Goal: Task Accomplishment & Management: Complete application form

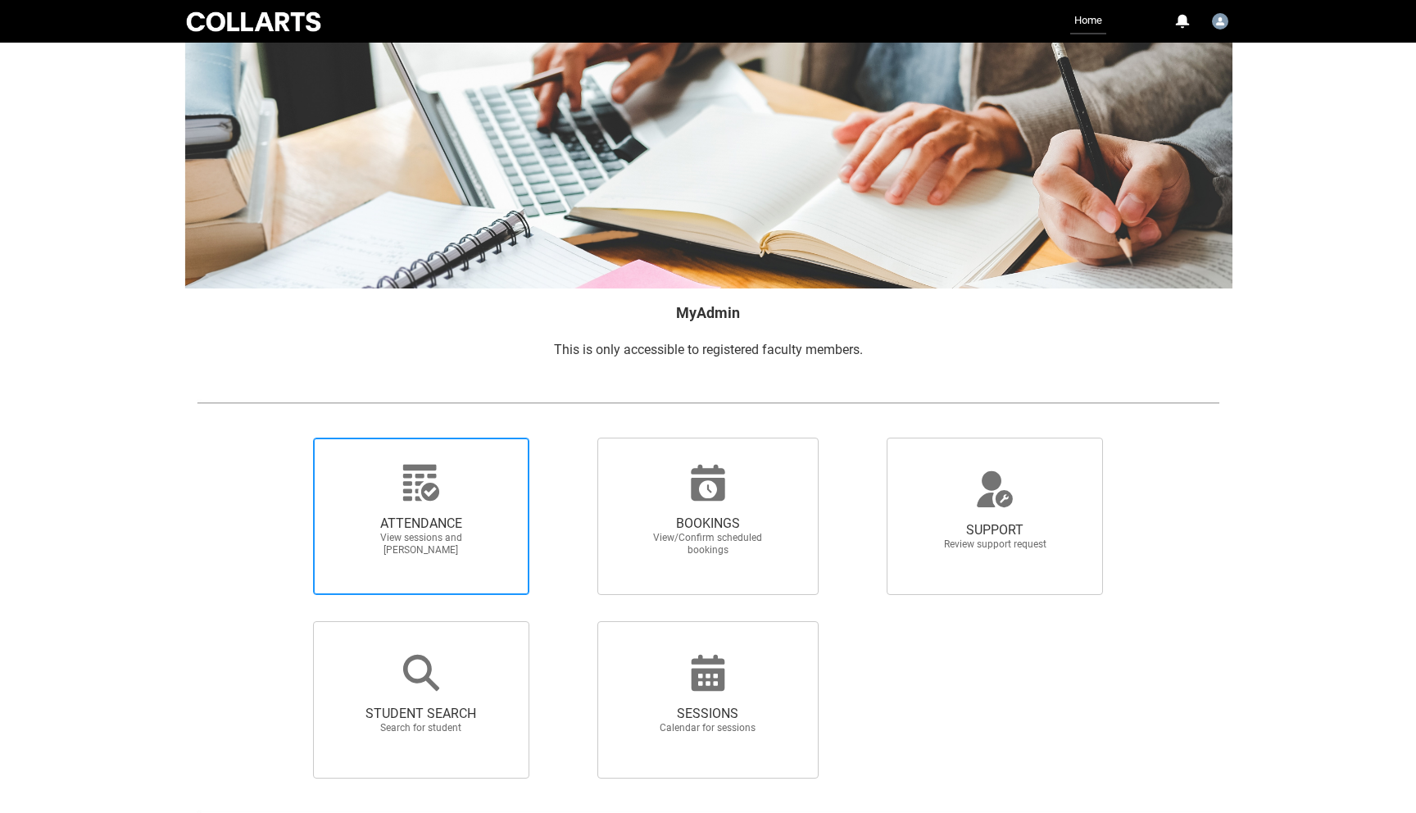
click at [407, 520] on span "ATTENDANCE" at bounding box center [421, 524] width 144 height 16
click at [286, 438] on input "ATTENDANCE View sessions and [PERSON_NAME]" at bounding box center [285, 437] width 1 height 1
radio input "true"
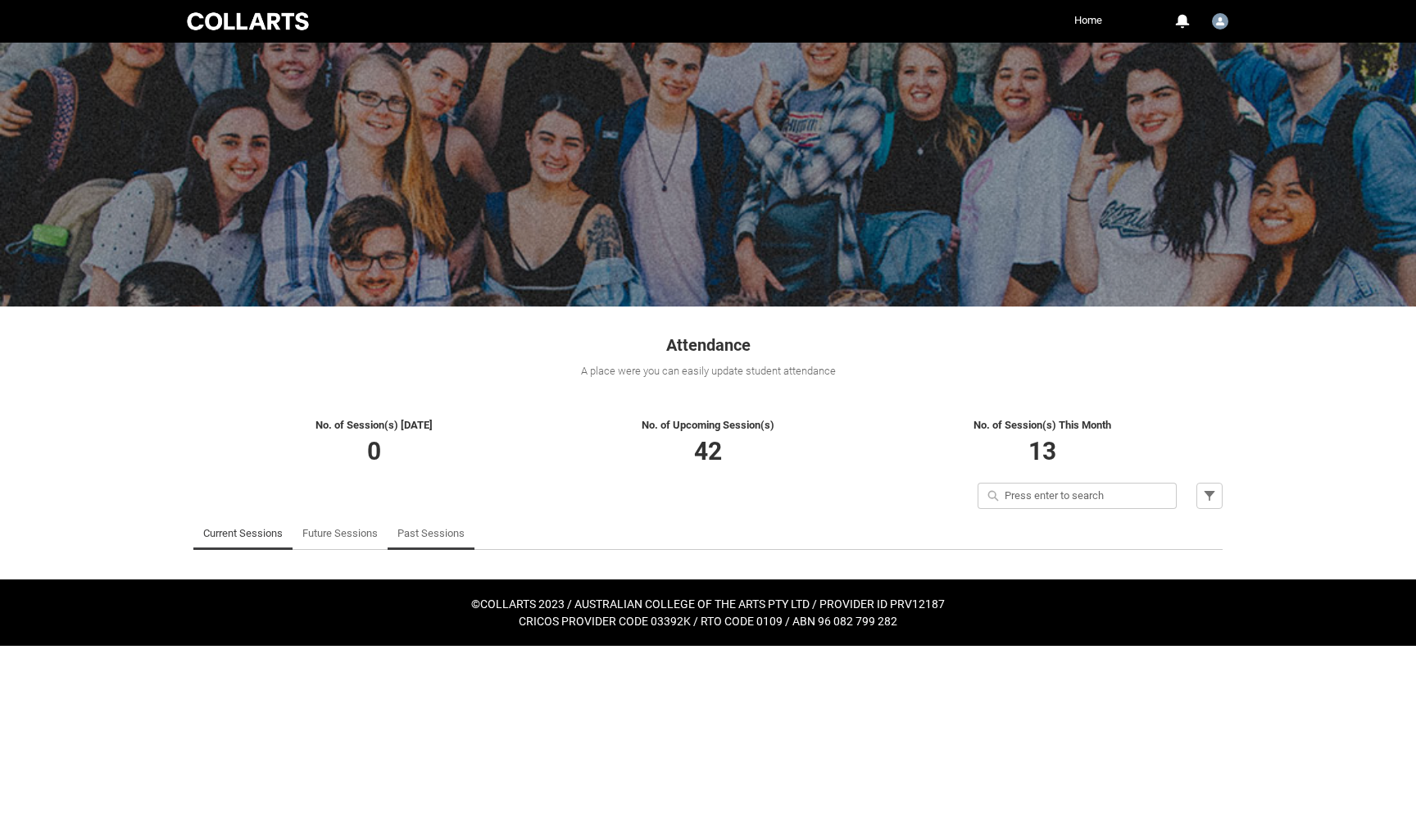
click at [411, 538] on link "Past Sessions" at bounding box center [431, 533] width 67 height 33
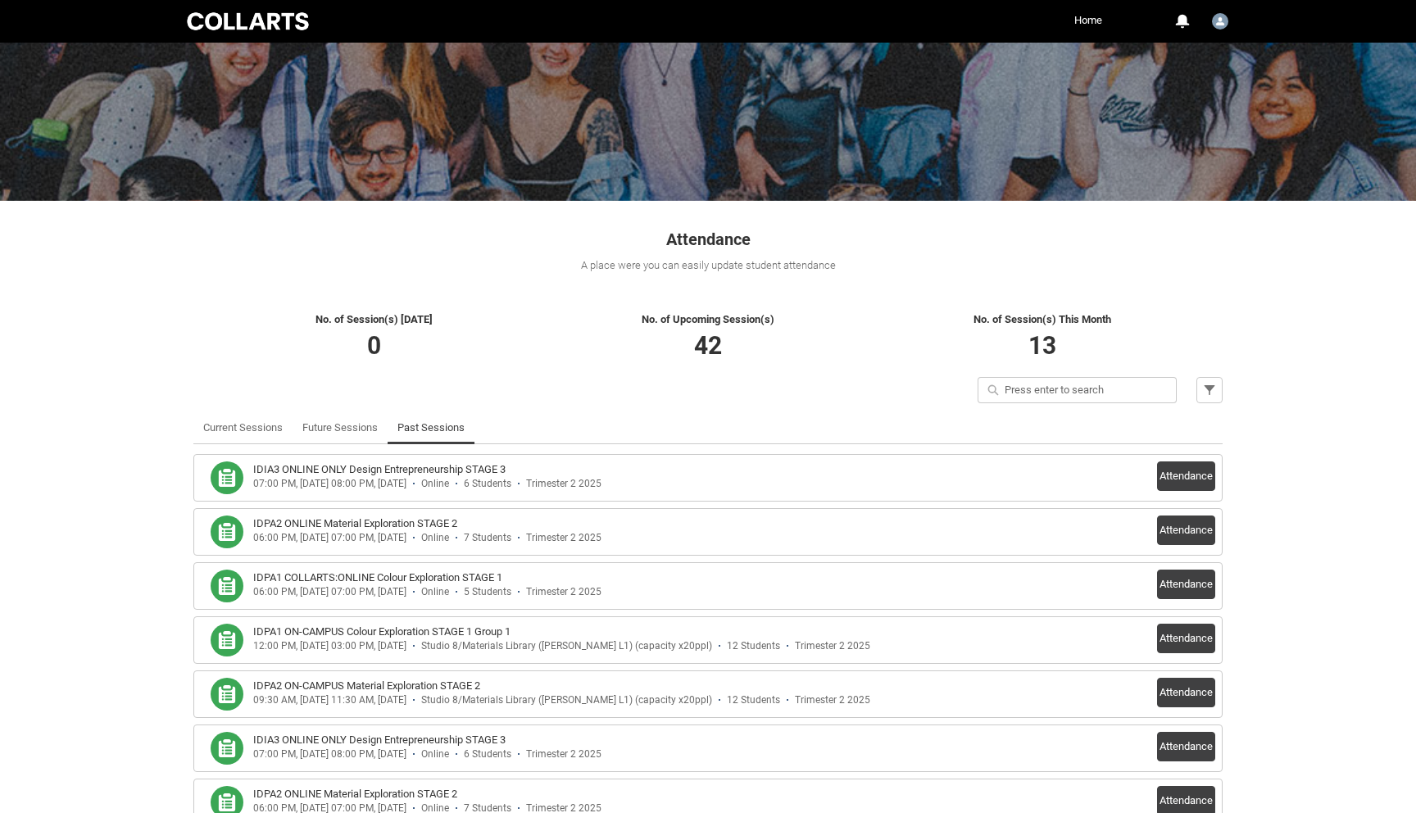
scroll to position [130, 0]
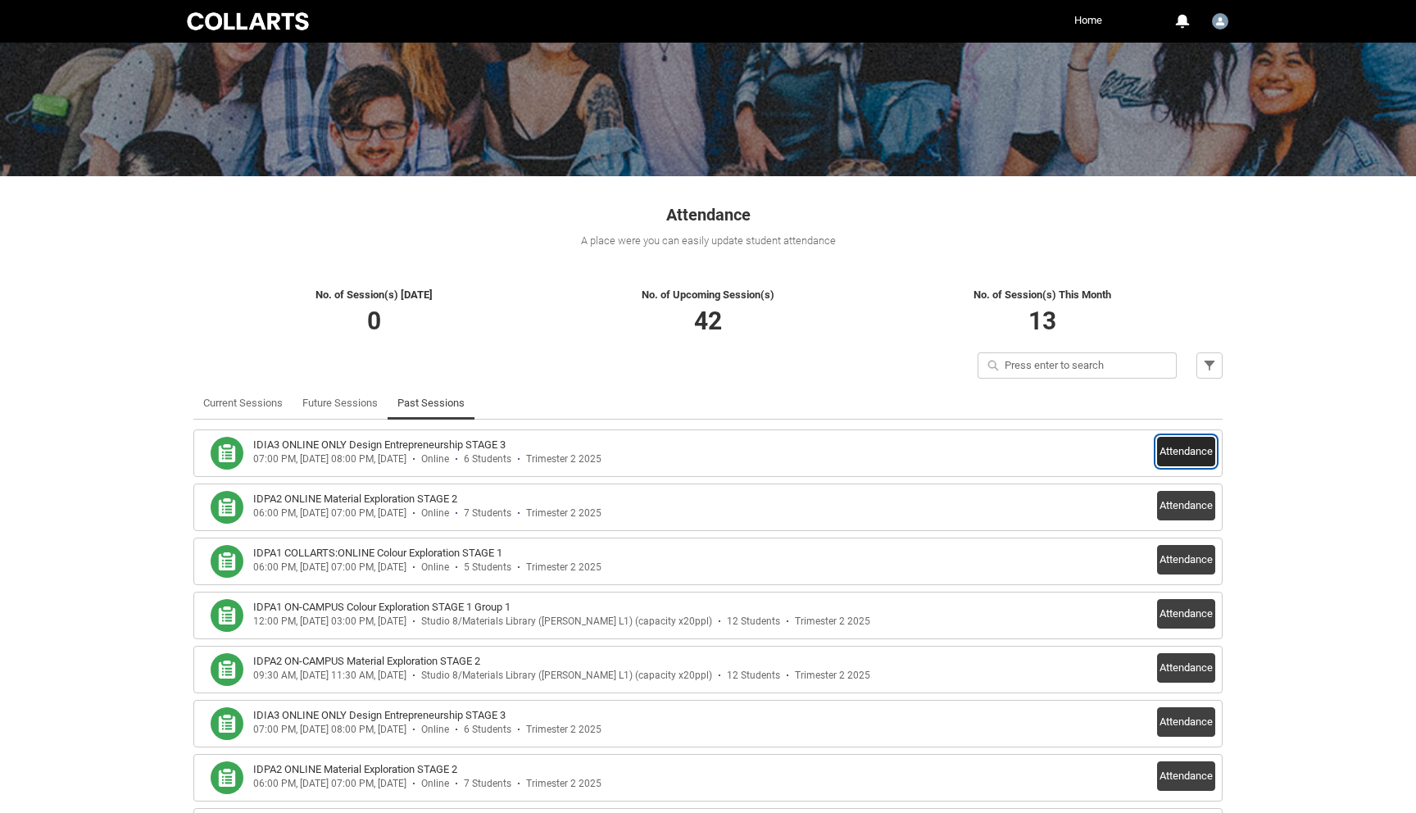
click at [1187, 444] on button "Attendance" at bounding box center [1186, 452] width 58 height 30
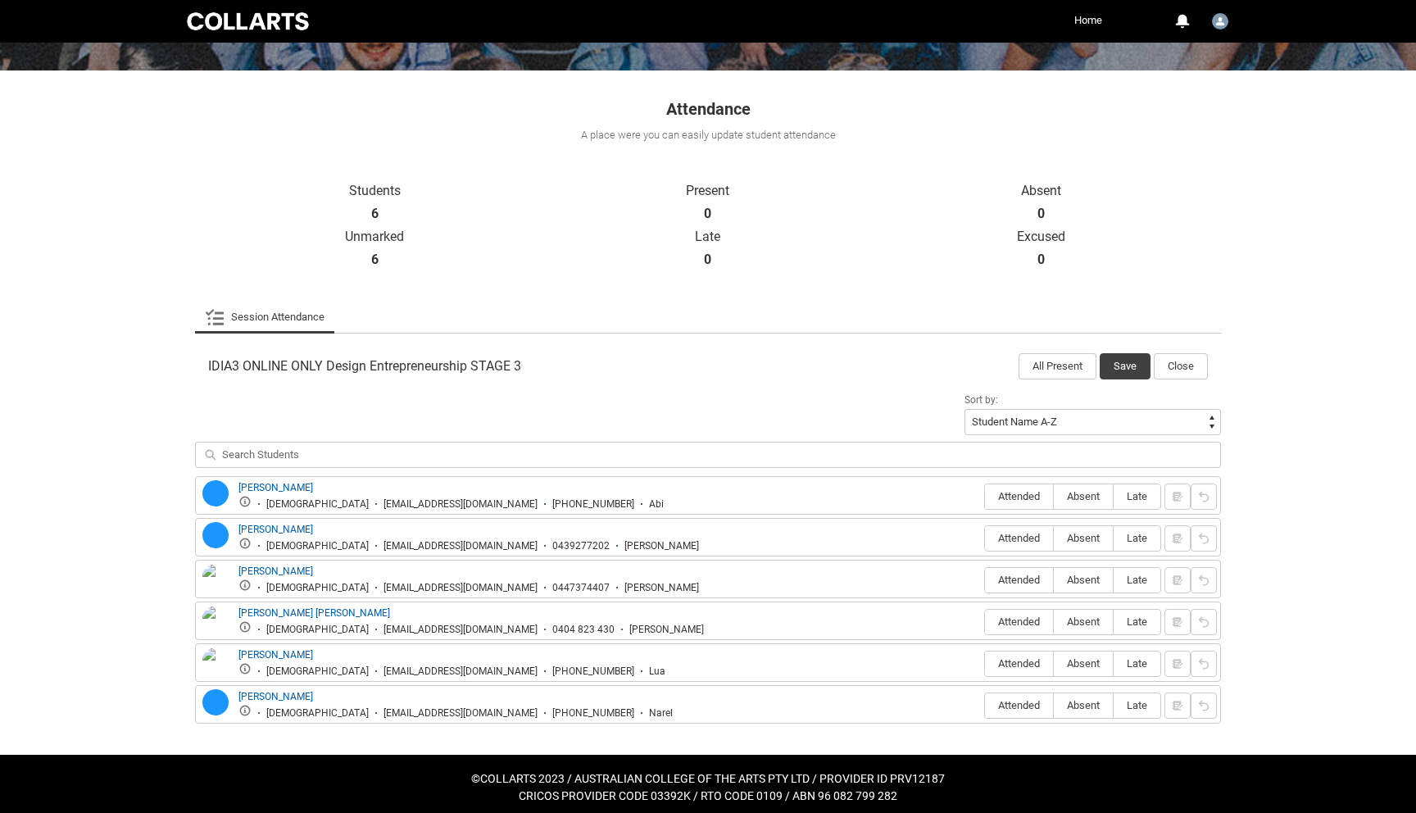
scroll to position [244, 0]
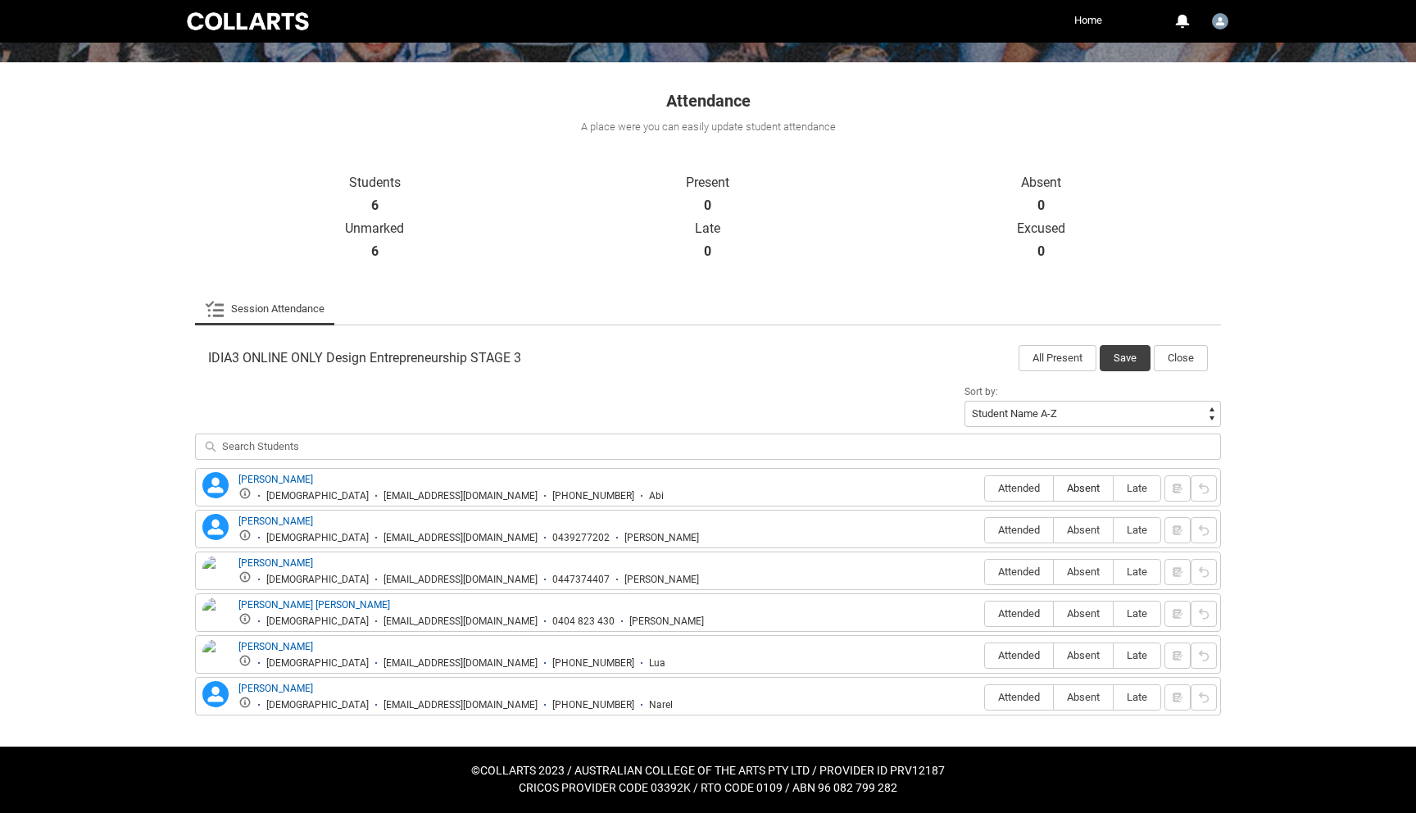
click at [1068, 497] on label "Absent" at bounding box center [1083, 488] width 59 height 25
click at [1054, 489] on input "Absent" at bounding box center [1053, 488] width 1 height 1
type lightning-radio-group "Absent"
radio input "true"
click at [1075, 527] on span "Absent" at bounding box center [1083, 530] width 59 height 12
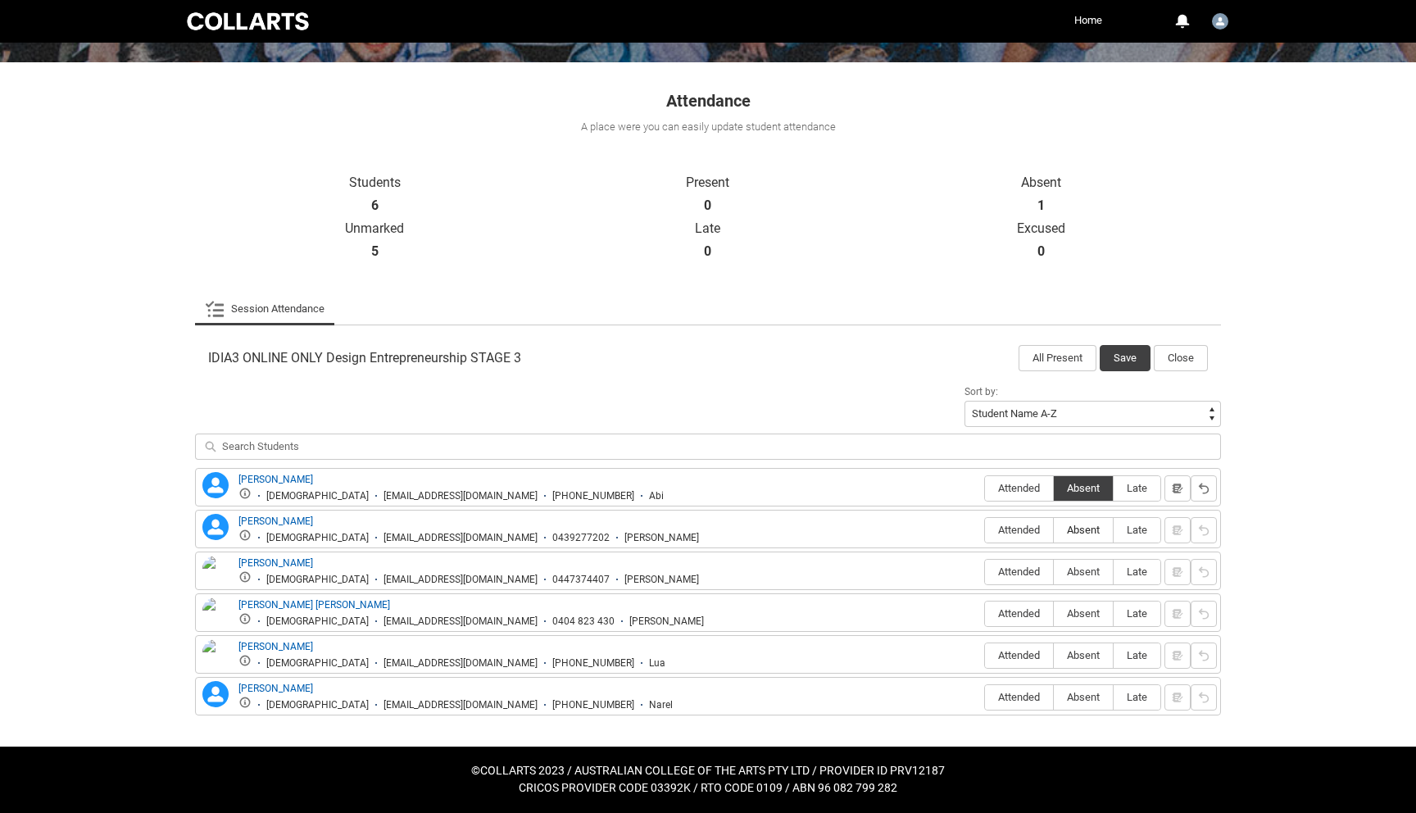
click at [1054, 529] on input "Absent" at bounding box center [1053, 529] width 1 height 1
type lightning-radio-group "Absent"
radio input "true"
click at [1002, 575] on span "Attended" at bounding box center [1019, 572] width 68 height 12
click at [985, 572] on input "Attended" at bounding box center [984, 571] width 1 height 1
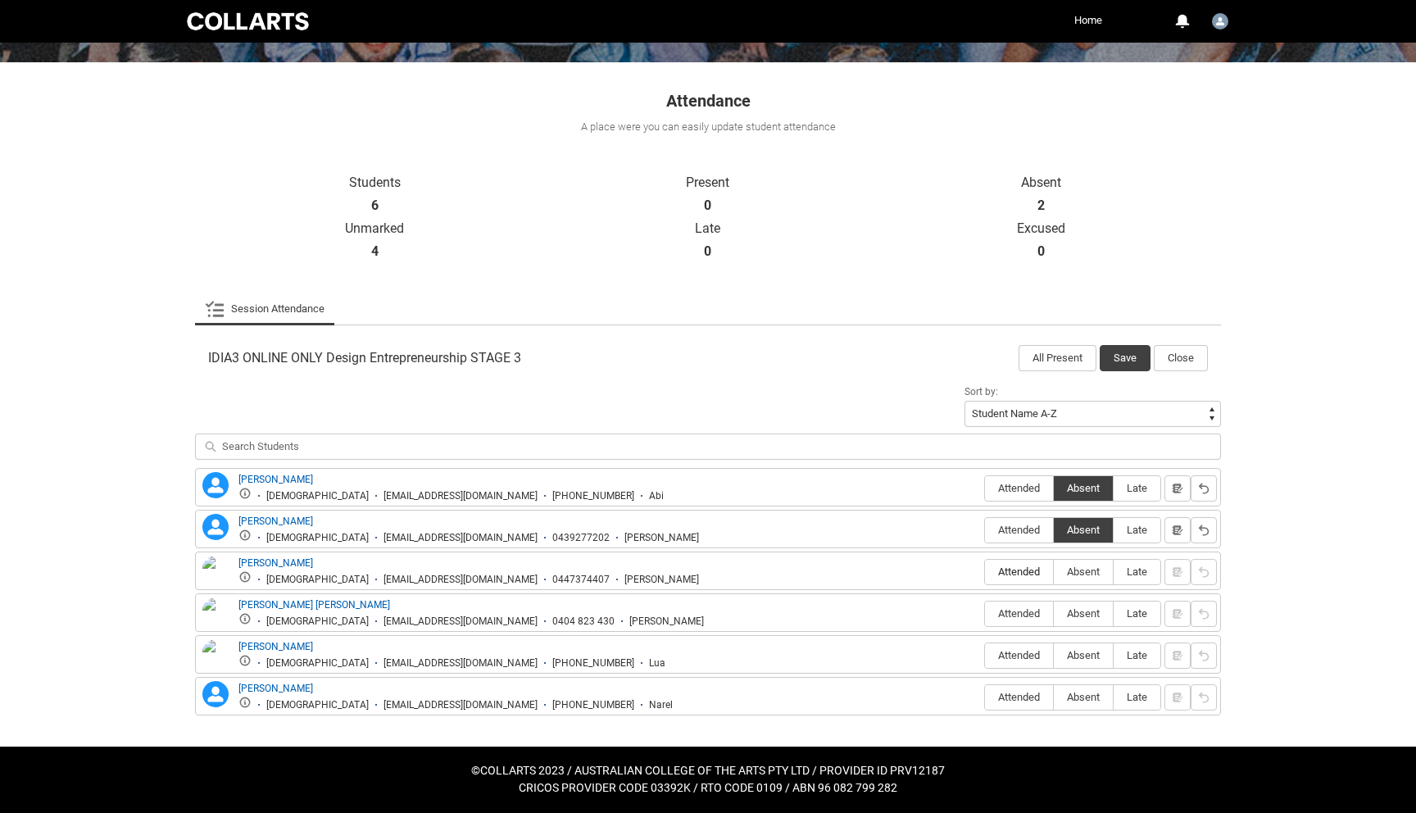
type lightning-radio-group "Attended"
radio input "true"
click at [1005, 605] on label "Attended" at bounding box center [1019, 614] width 68 height 25
click at [985, 613] on input "Attended" at bounding box center [984, 613] width 1 height 1
type lightning-radio-group "Attended"
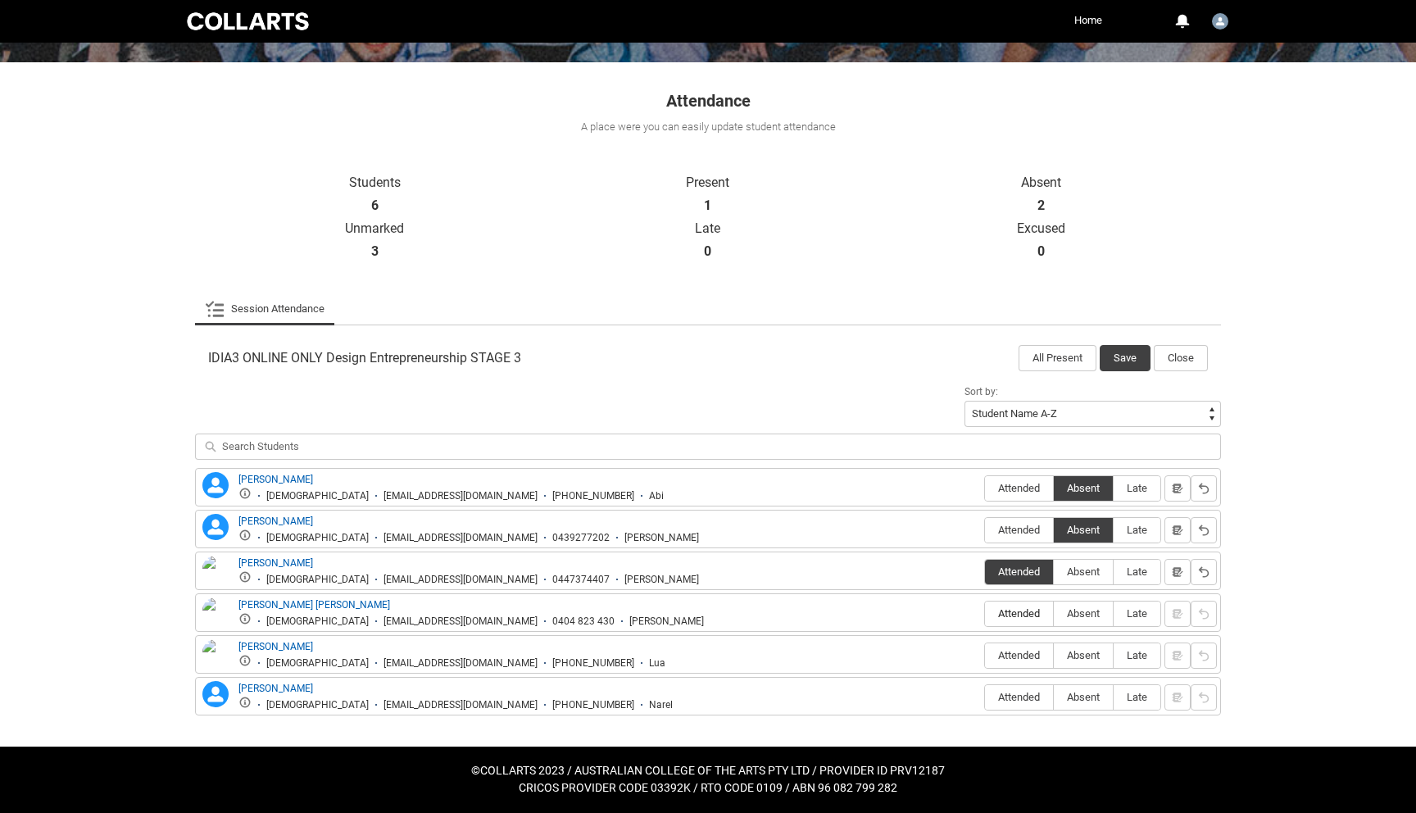
radio input "true"
click at [1066, 655] on span "Absent" at bounding box center [1083, 655] width 59 height 12
click at [1054, 655] on input "Absent" at bounding box center [1053, 655] width 1 height 1
type lightning-radio-group "Absent"
radio input "true"
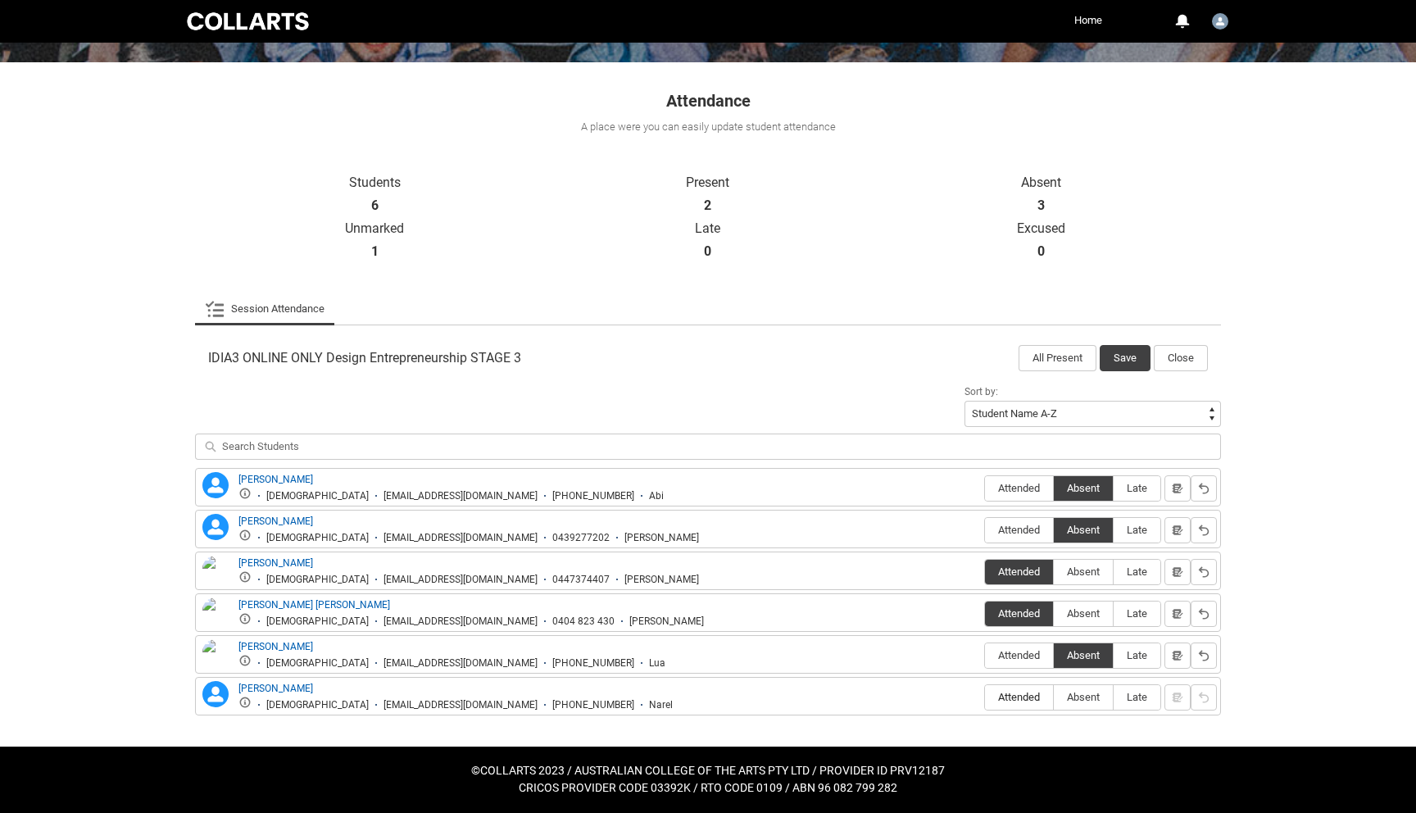
click at [1016, 695] on span "Attended" at bounding box center [1019, 697] width 68 height 12
click at [985, 697] on input "Attended" at bounding box center [984, 697] width 1 height 1
type lightning-radio-group "Attended"
radio input "true"
click at [1120, 360] on button "Save" at bounding box center [1125, 358] width 51 height 26
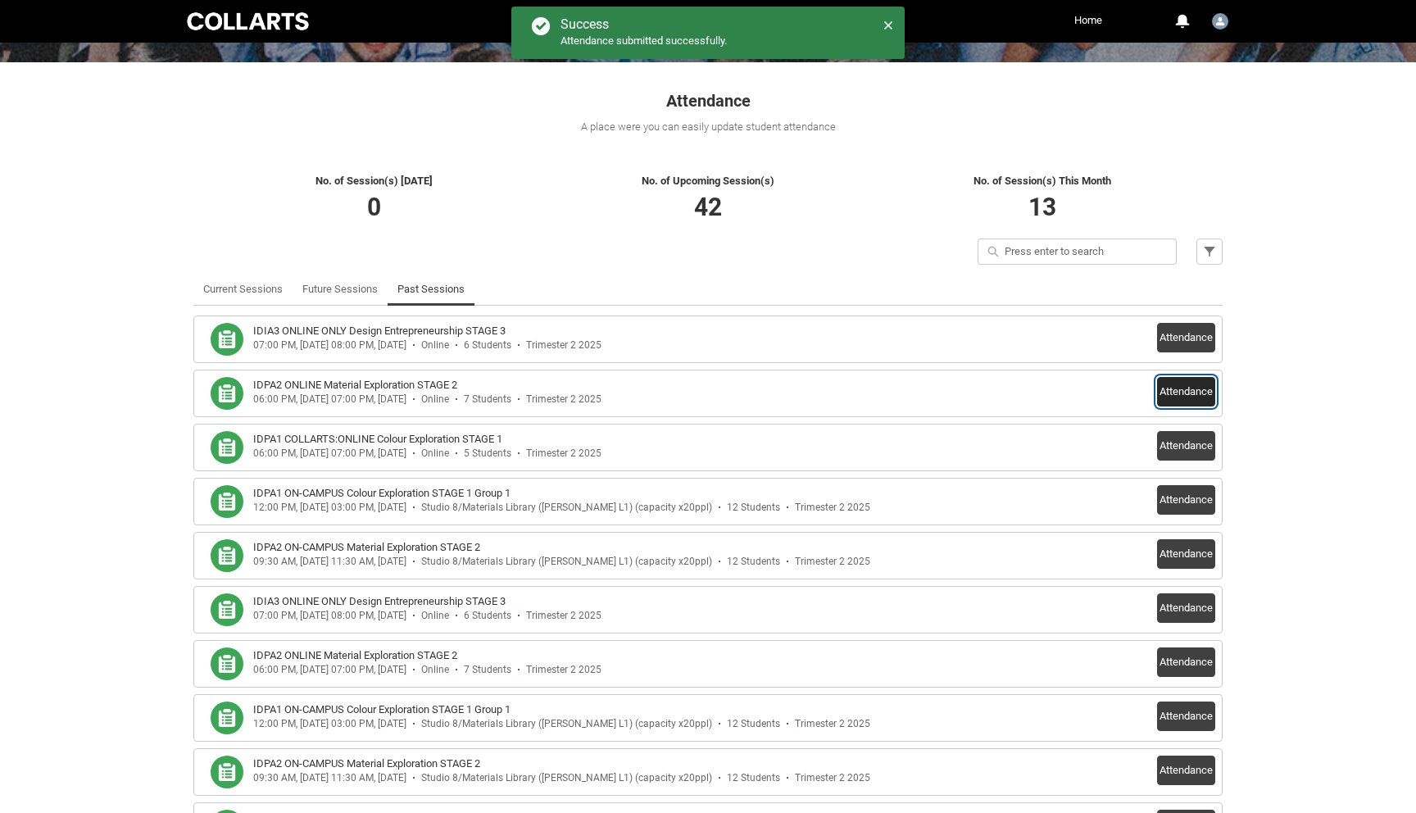
click at [1172, 398] on button "Attendance" at bounding box center [1186, 392] width 58 height 30
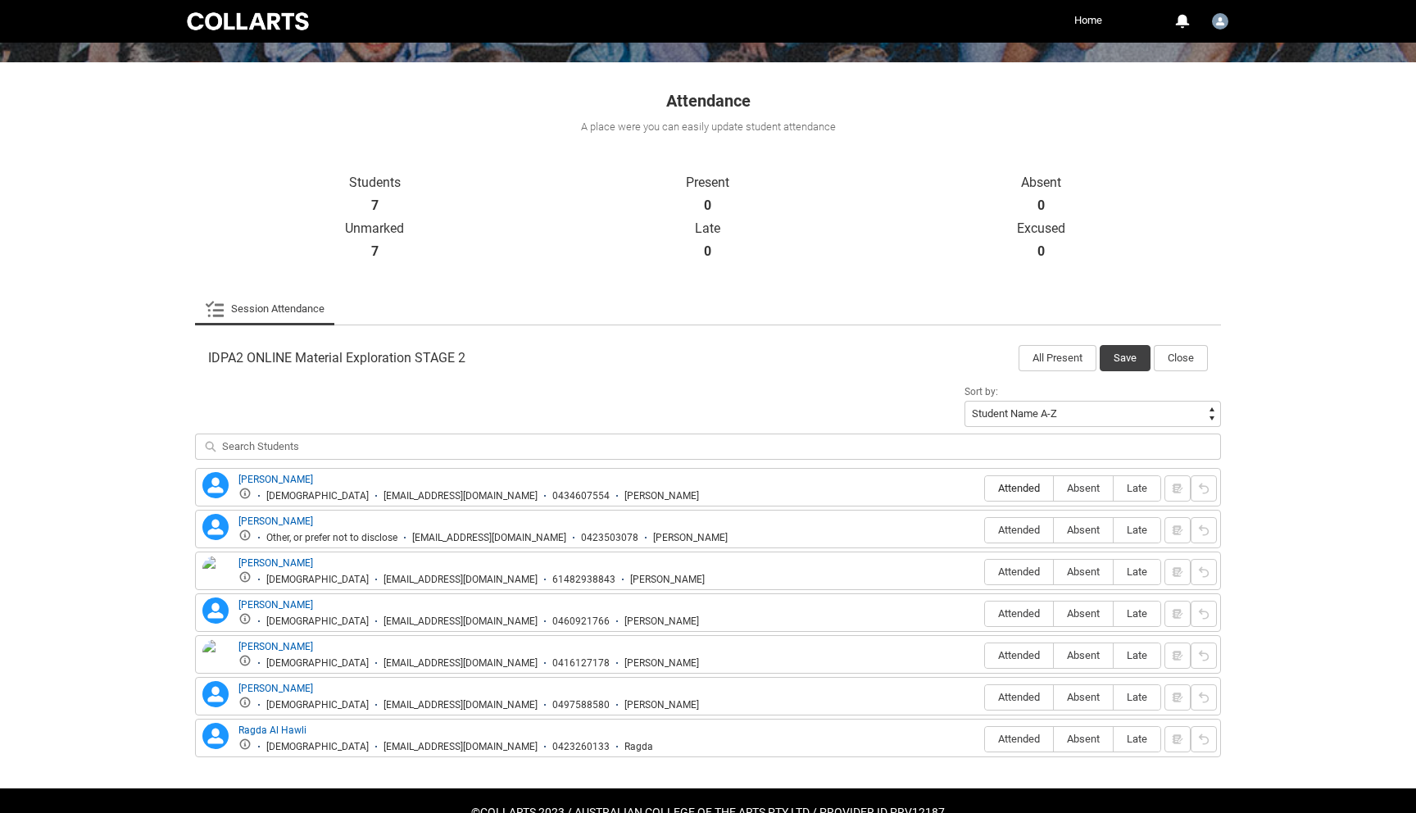
click at [1008, 489] on span "Attended" at bounding box center [1019, 488] width 68 height 12
click at [985, 489] on input "Attended" at bounding box center [984, 488] width 1 height 1
type lightning-radio-group "Attended"
radio input "true"
click at [1079, 534] on span "Absent" at bounding box center [1083, 530] width 59 height 12
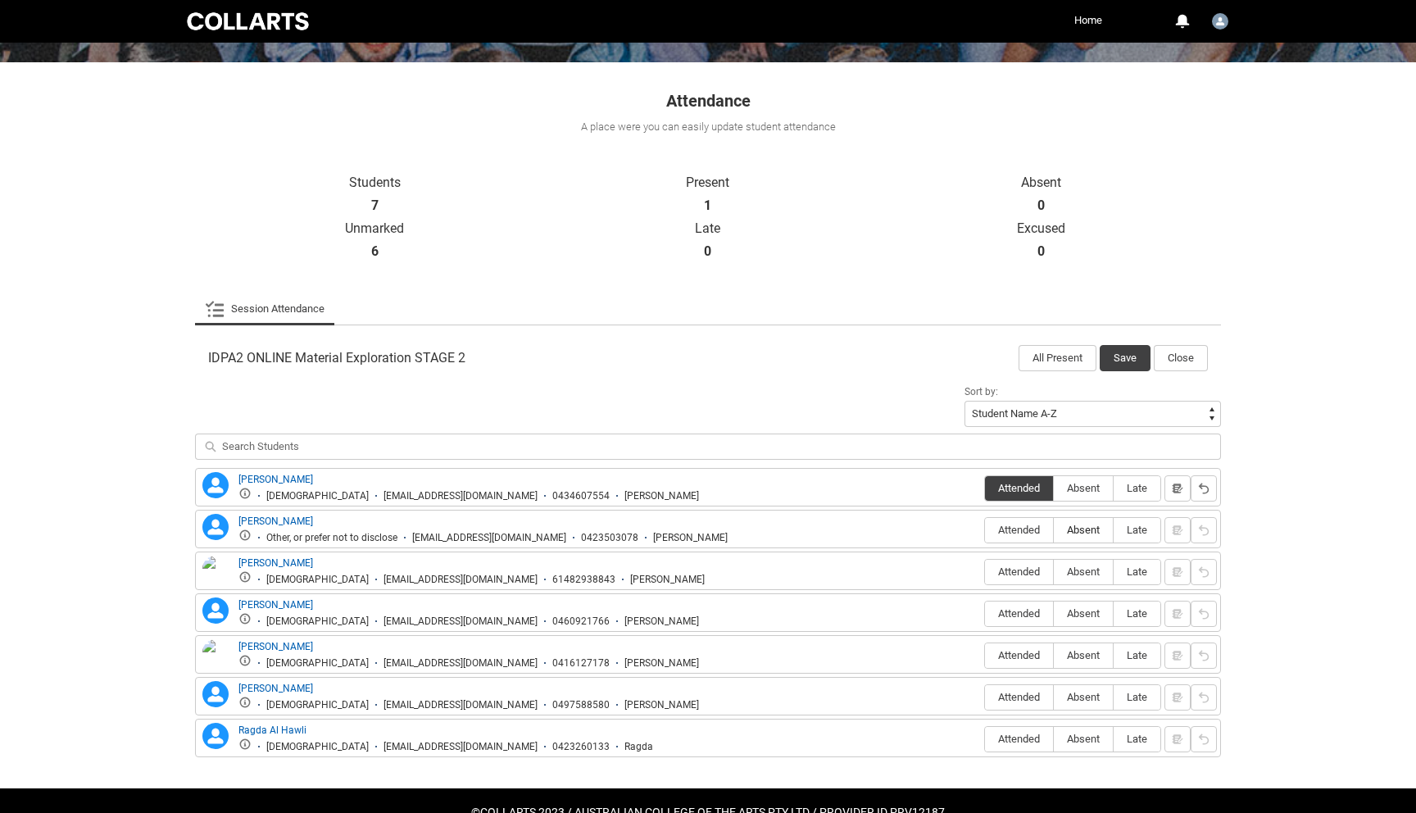
click at [1054, 530] on input "Absent" at bounding box center [1053, 529] width 1 height 1
type lightning-radio-group "Absent"
radio input "true"
click at [1091, 575] on span "Absent" at bounding box center [1083, 572] width 59 height 12
click at [1054, 572] on input "Absent" at bounding box center [1053, 571] width 1 height 1
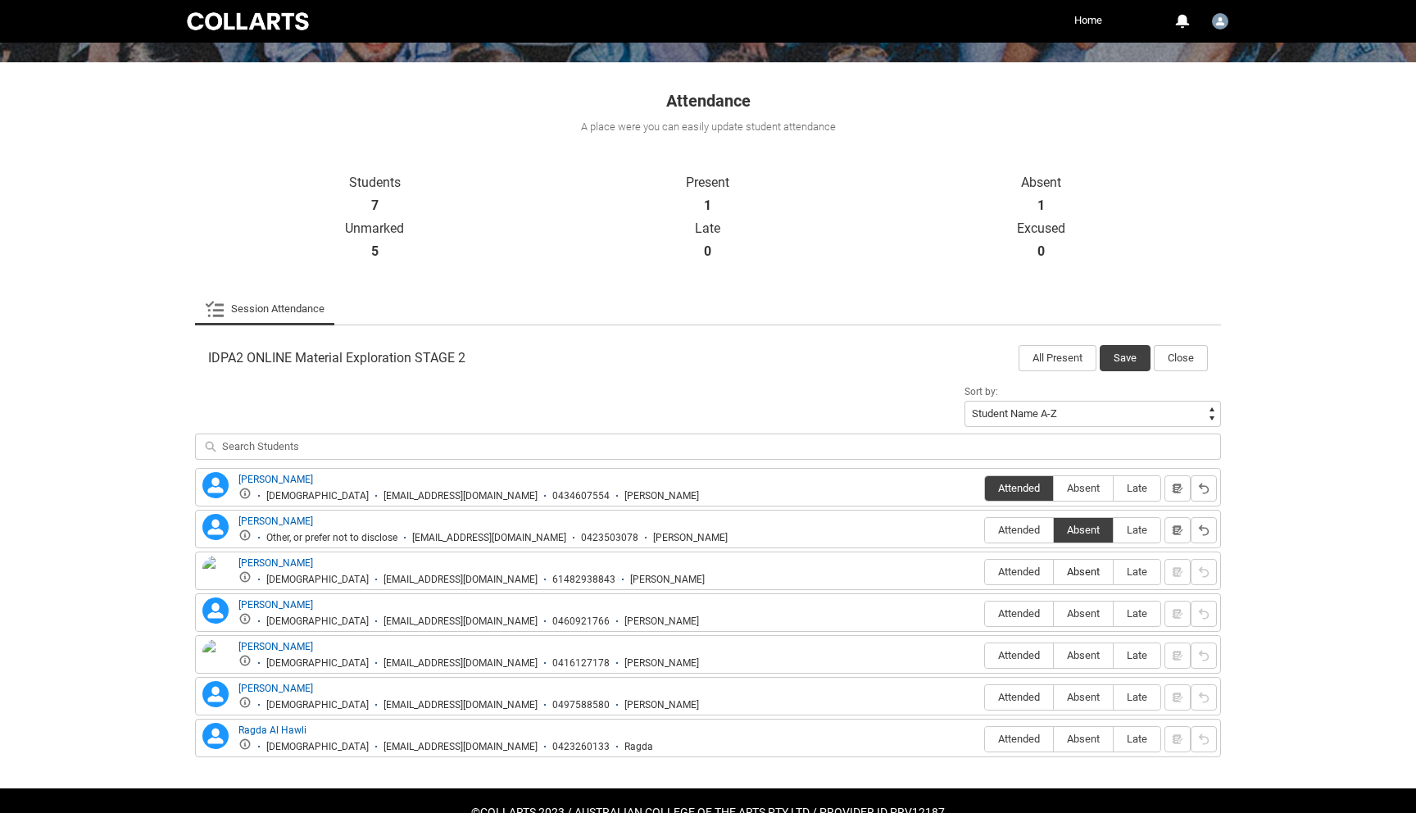
type lightning-radio-group "Absent"
radio input "true"
click at [1075, 615] on span "Absent" at bounding box center [1083, 613] width 59 height 12
click at [1054, 614] on input "Absent" at bounding box center [1053, 613] width 1 height 1
type lightning-radio-group "Absent"
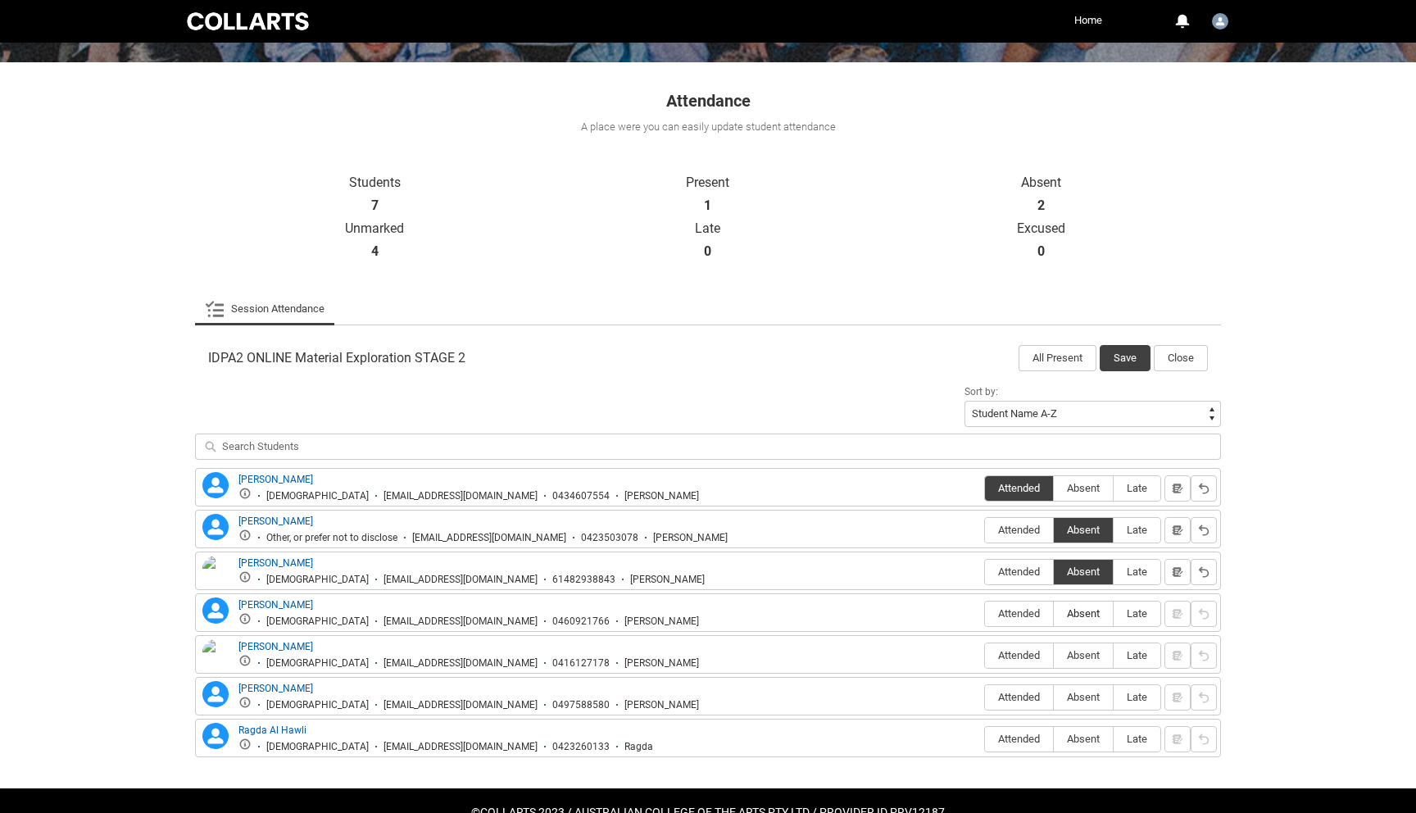
radio input "true"
click at [1068, 654] on span "Absent" at bounding box center [1083, 655] width 59 height 12
click at [1054, 655] on input "Absent" at bounding box center [1053, 655] width 1 height 1
type lightning-radio-group "Absent"
radio input "true"
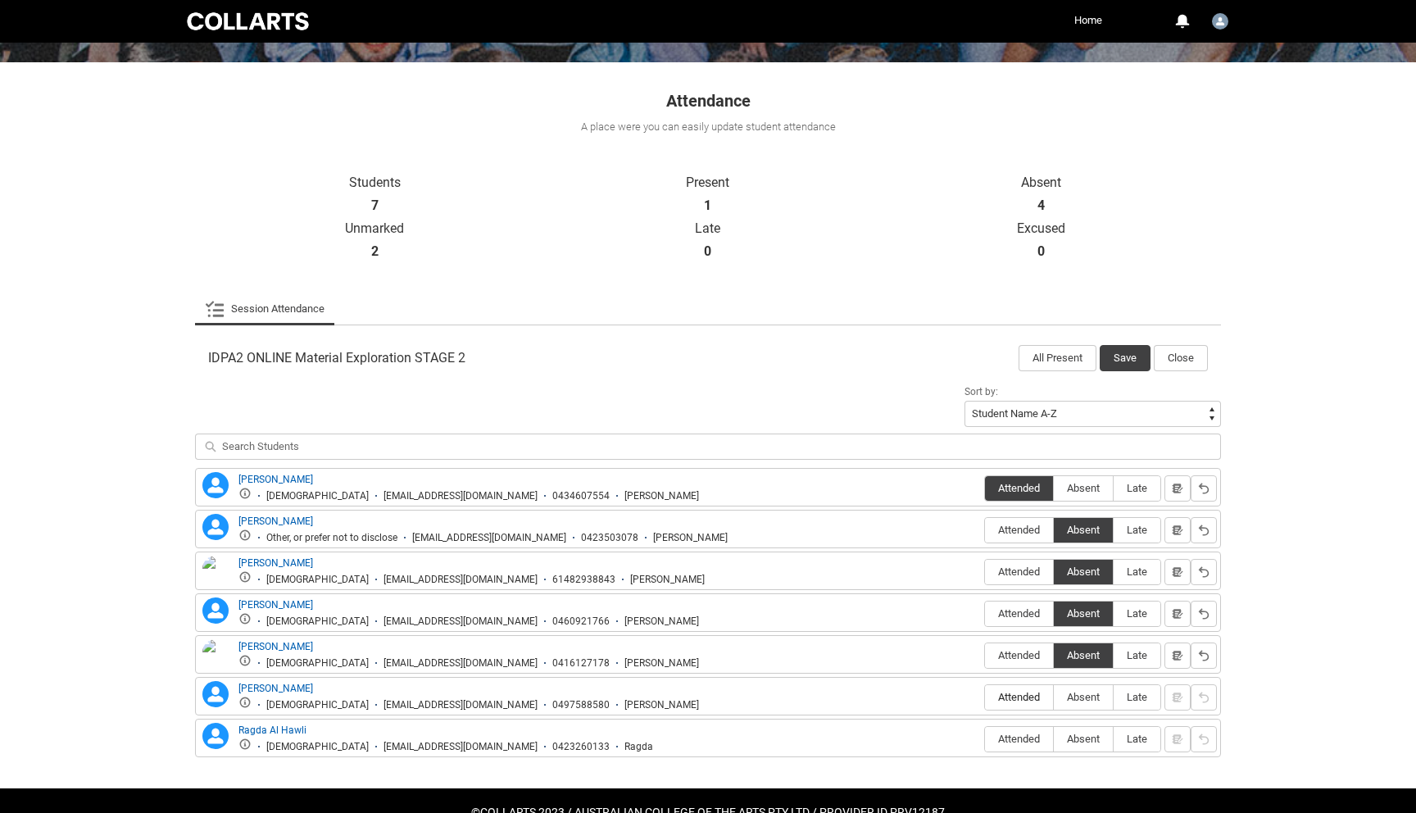
click at [1004, 702] on span "Attended" at bounding box center [1019, 697] width 68 height 12
click at [985, 698] on input "Attended" at bounding box center [984, 697] width 1 height 1
type lightning-radio-group "Attended"
radio input "true"
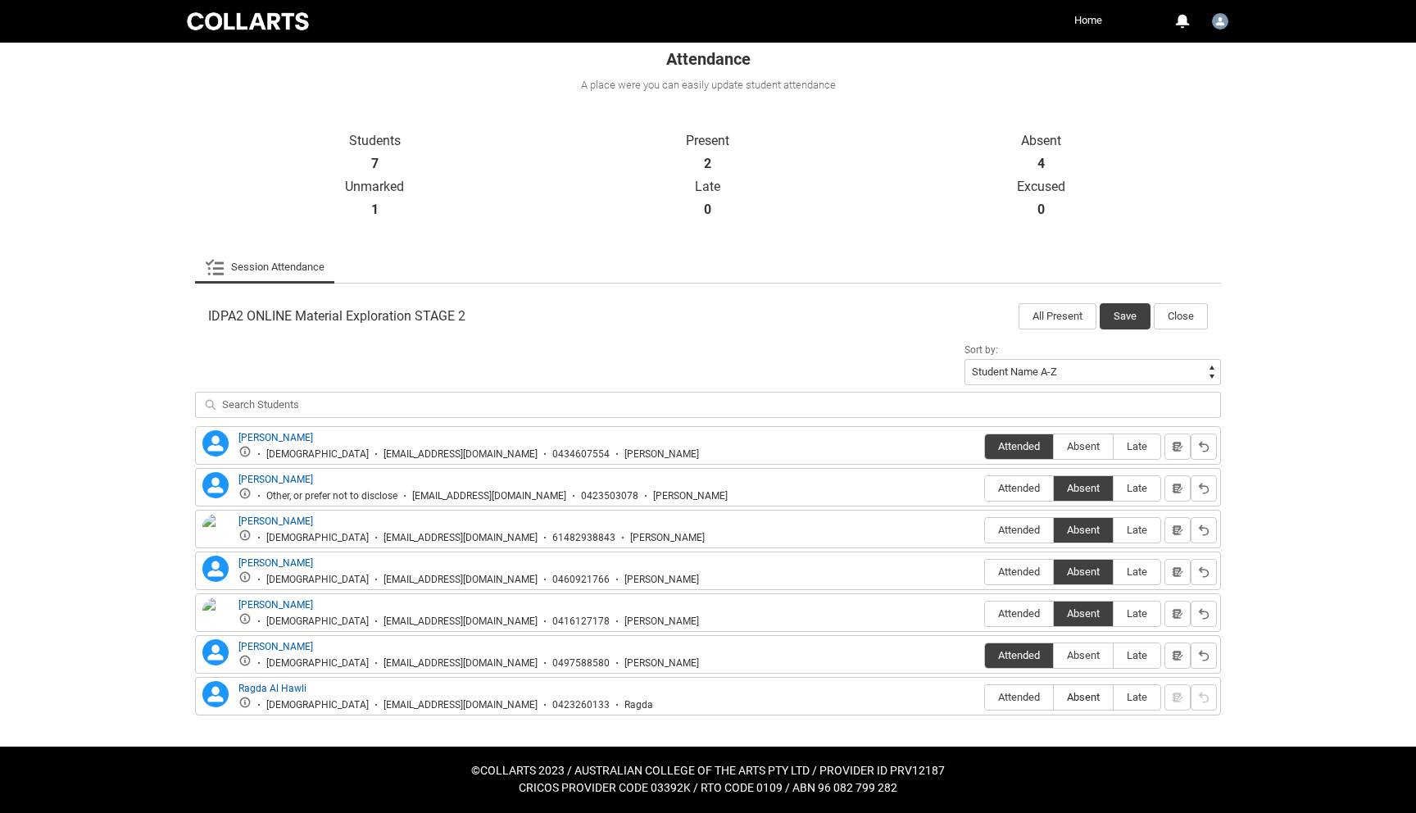
click at [1080, 701] on span "Absent" at bounding box center [1083, 697] width 59 height 12
click at [1054, 698] on input "Absent" at bounding box center [1053, 697] width 1 height 1
type lightning-radio-group "Absent"
radio input "true"
click at [1124, 302] on div "IDPA2 ONLINE Material Exploration STAGE 2 All Present Save Close" at bounding box center [708, 311] width 1026 height 36
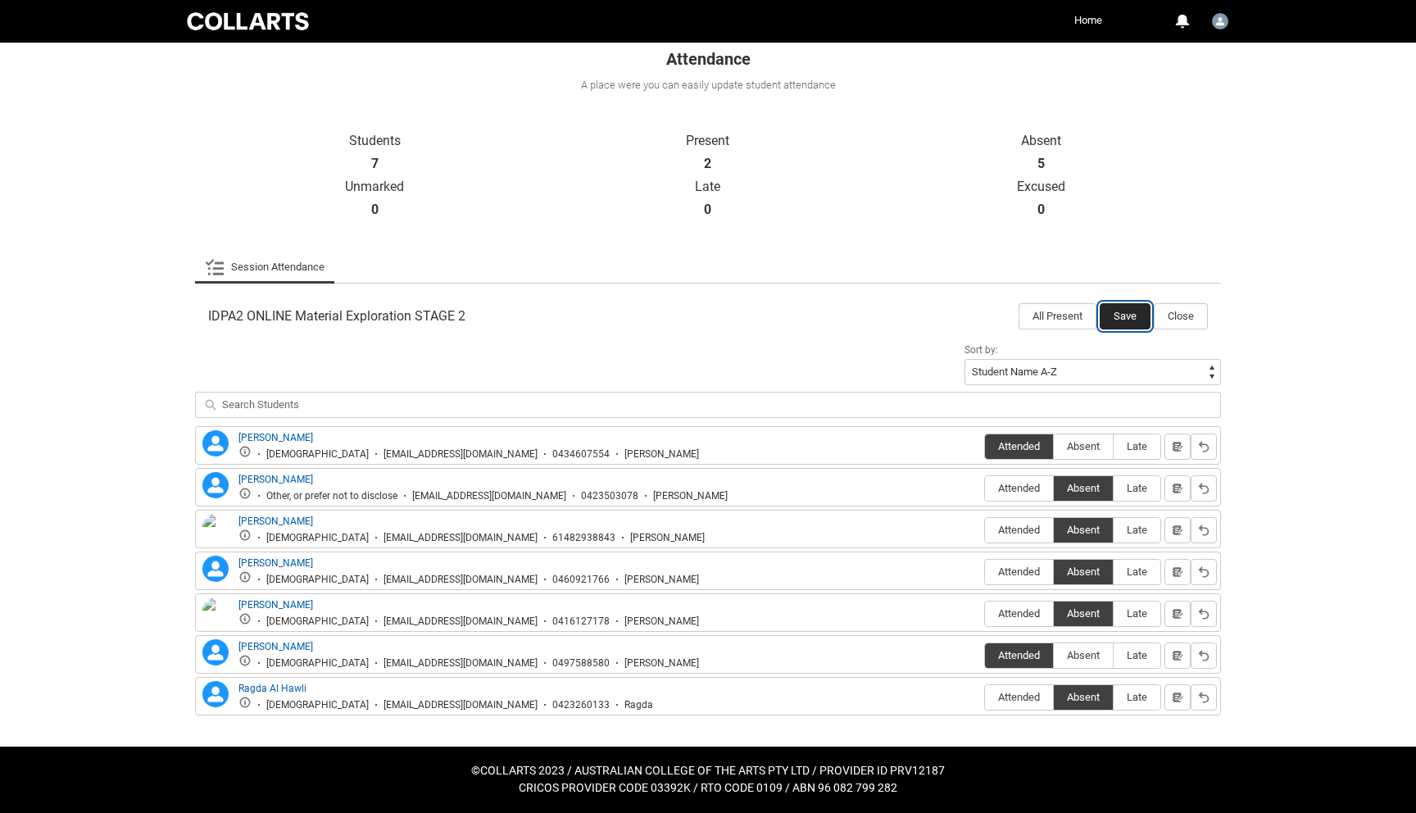
click at [1124, 311] on button "Save" at bounding box center [1125, 316] width 51 height 26
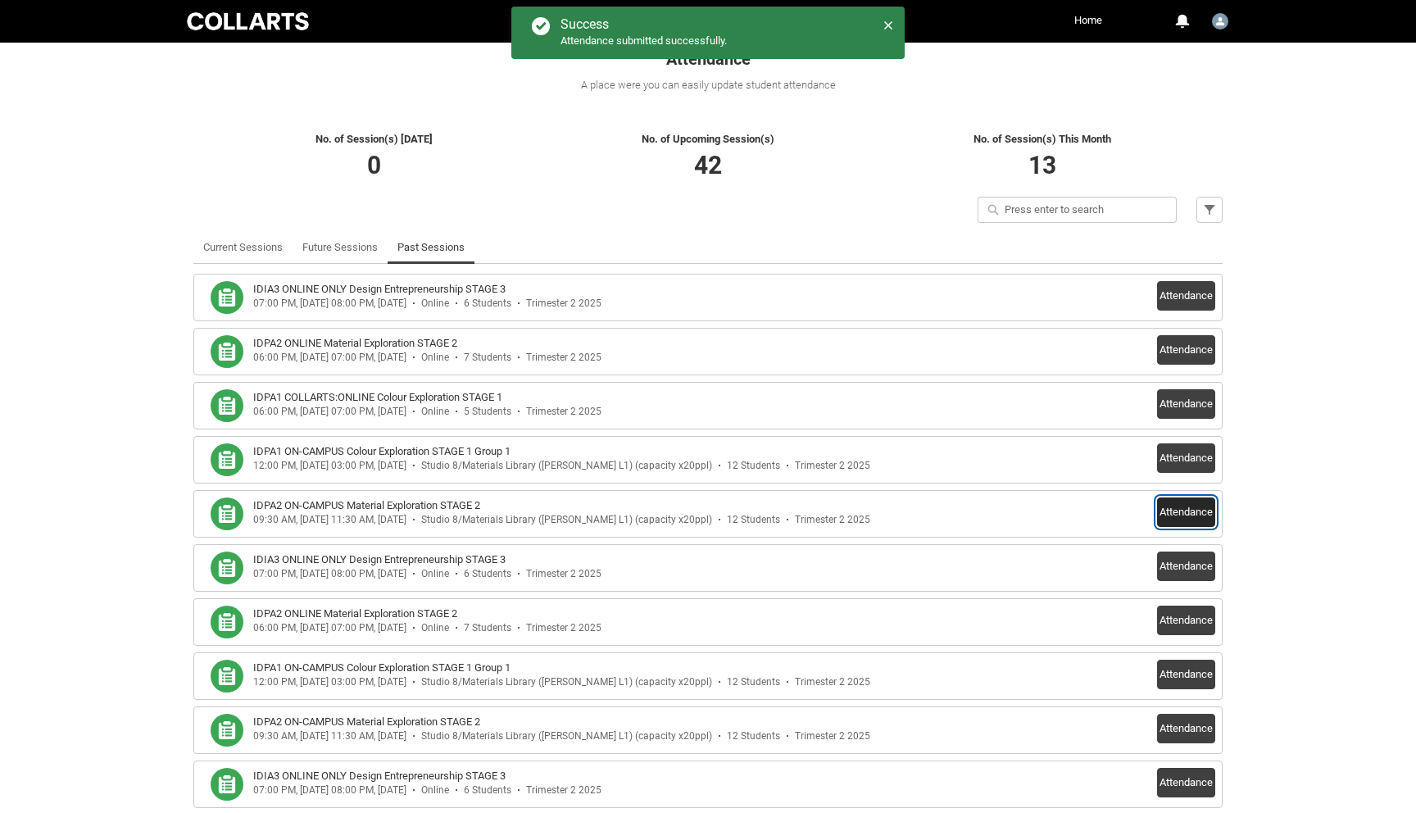
click at [1188, 516] on button "Attendance" at bounding box center [1186, 513] width 58 height 30
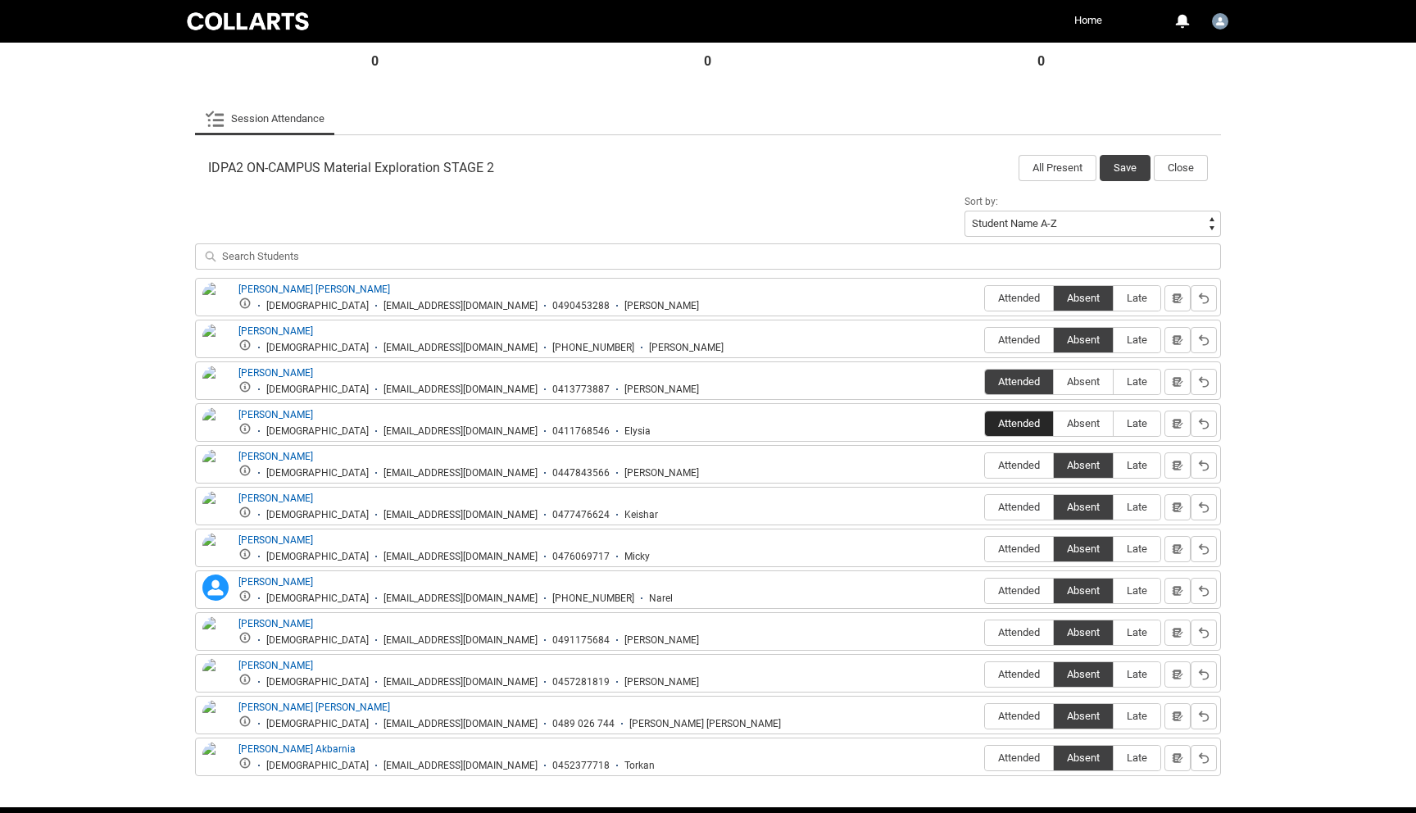
scroll to position [437, 0]
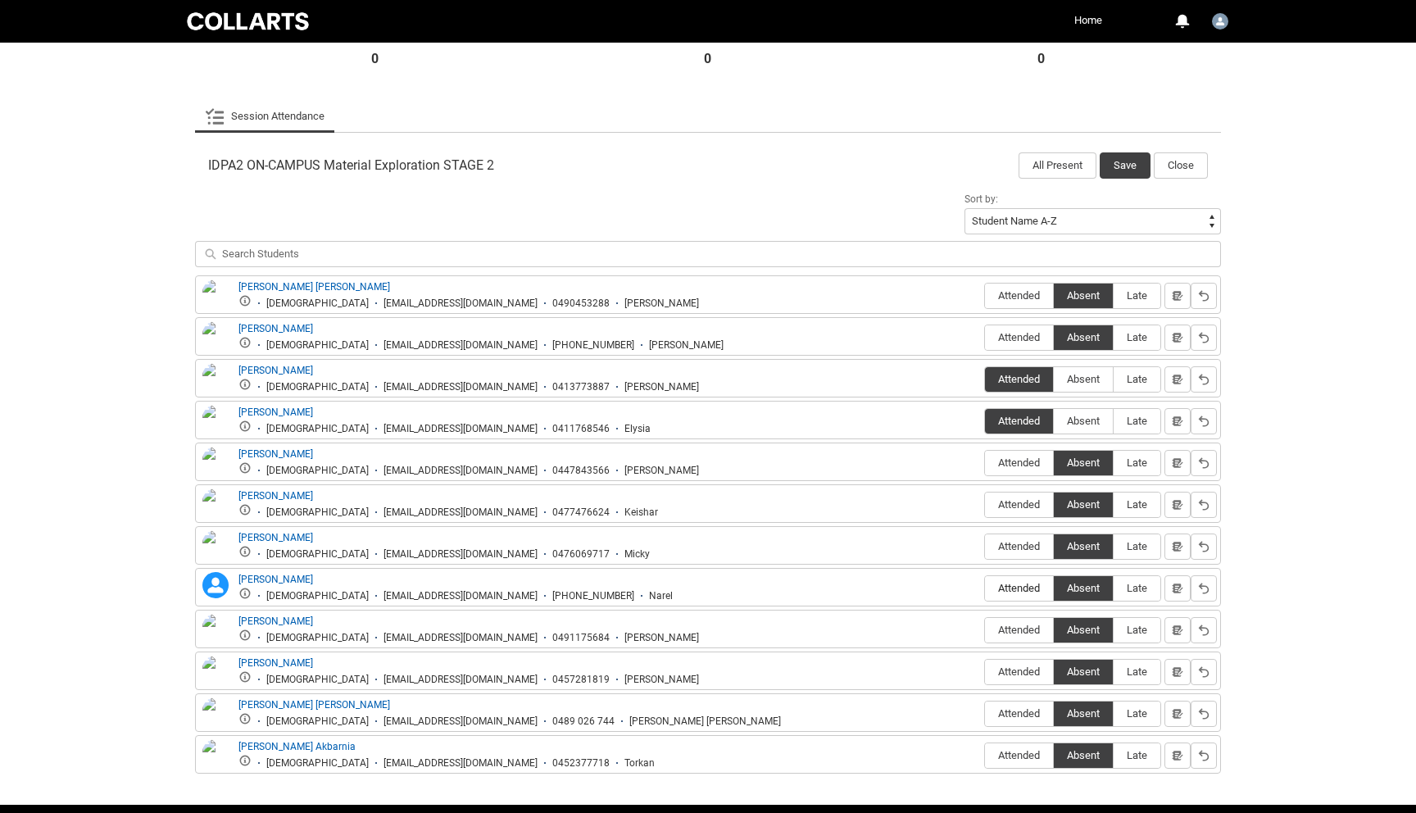
click at [1020, 598] on label "Attended" at bounding box center [1019, 588] width 68 height 25
click at [985, 588] on input "Attended" at bounding box center [984, 588] width 1 height 1
type lightning-radio-group "Attended"
radio input "true"
click at [1122, 157] on button "Save" at bounding box center [1125, 165] width 51 height 26
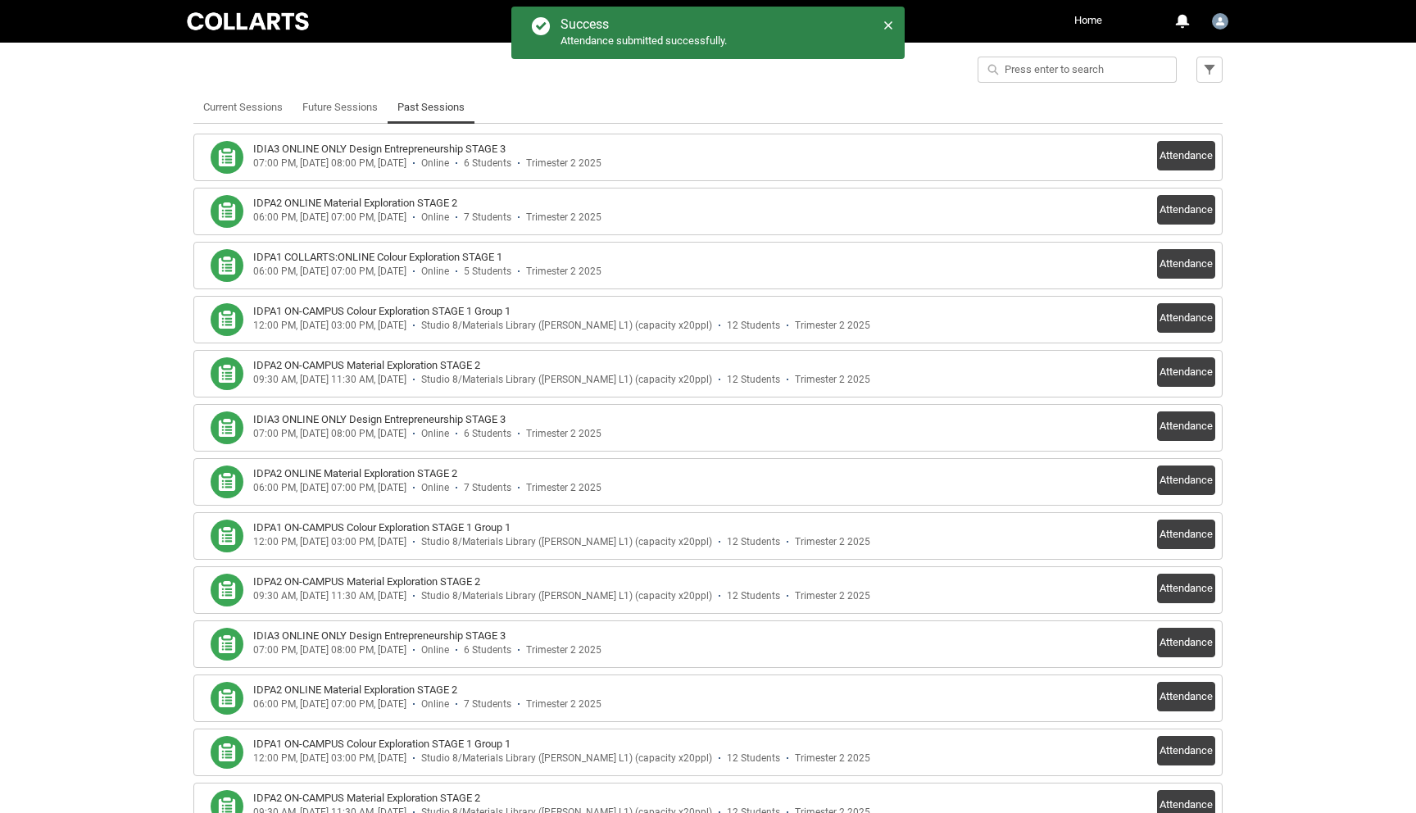
scroll to position [401, 0]
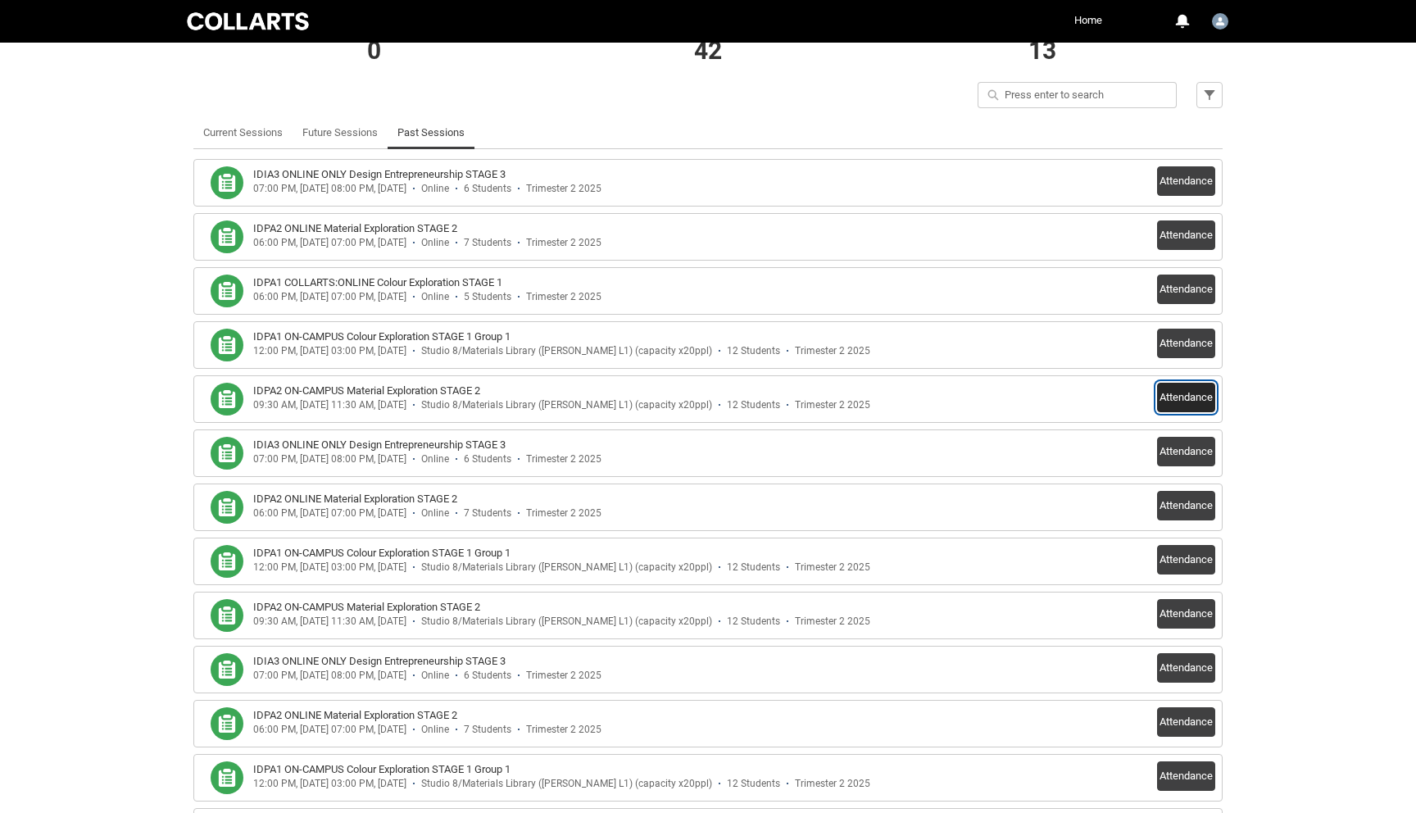
click at [1176, 394] on button "Attendance" at bounding box center [1186, 398] width 58 height 30
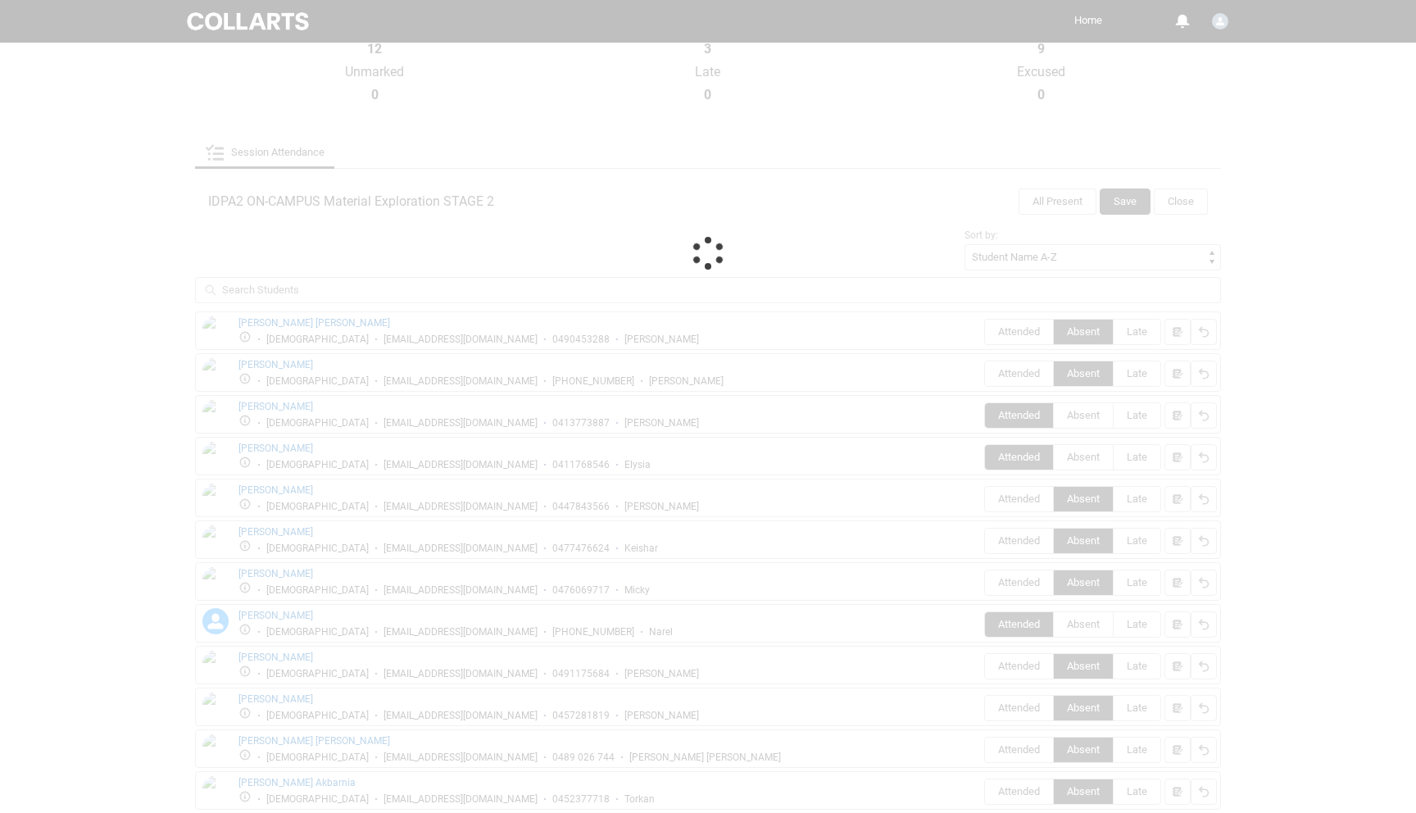
scroll to position [388, 0]
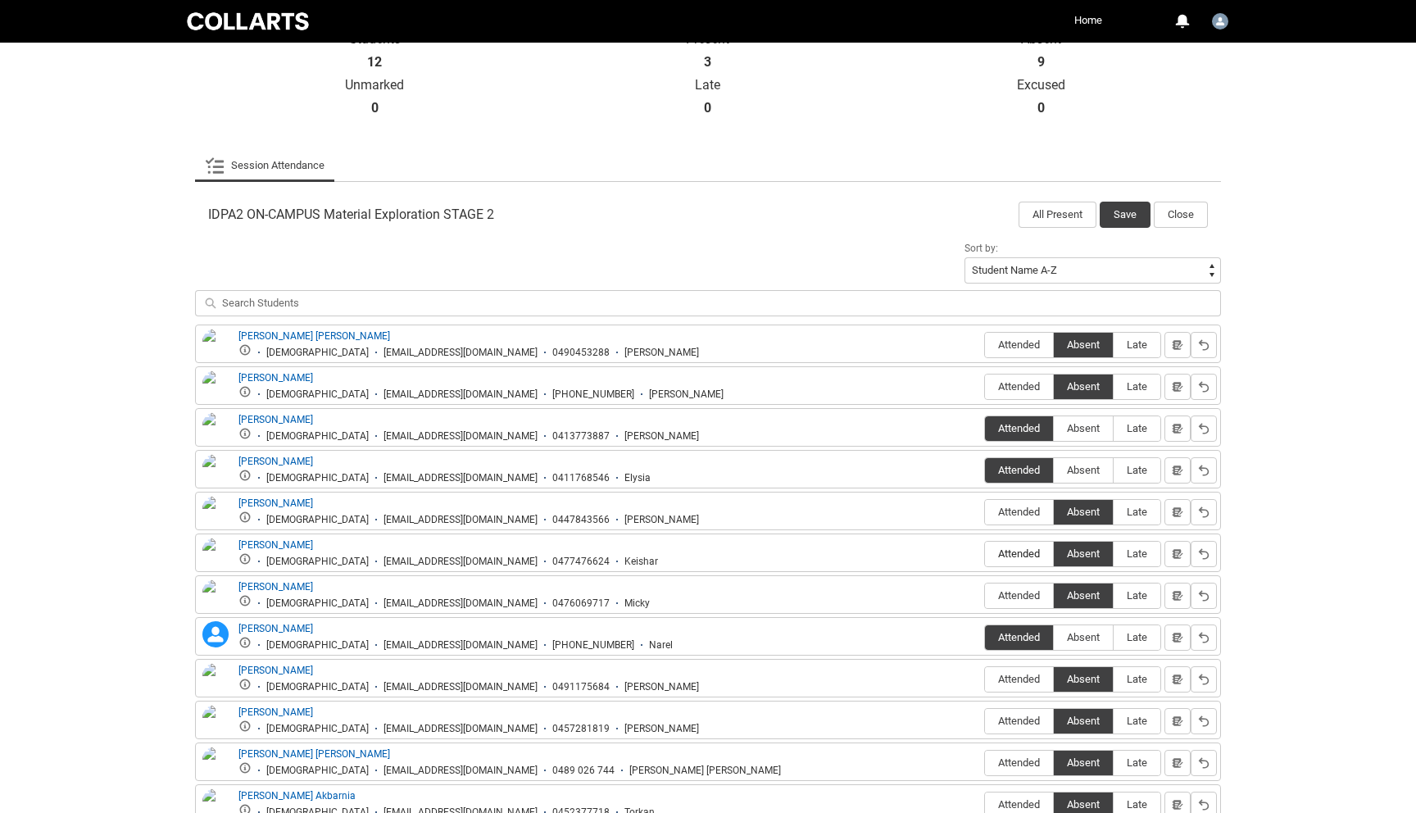
click at [1011, 554] on span "Attended" at bounding box center [1019, 554] width 68 height 12
click at [985, 554] on input "Attended" at bounding box center [984, 553] width 1 height 1
type lightning-radio-group "Attended"
radio input "true"
click at [1129, 213] on button "Save" at bounding box center [1125, 215] width 51 height 26
